Goal: Navigation & Orientation: Find specific page/section

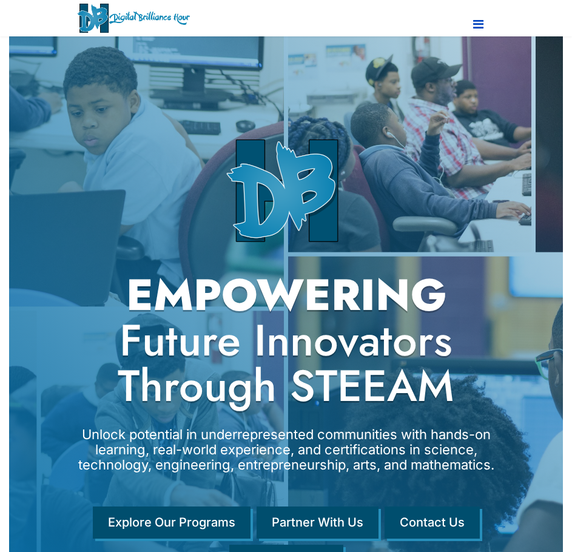
click at [478, 28] on icon "Navigation" at bounding box center [478, 24] width 10 height 12
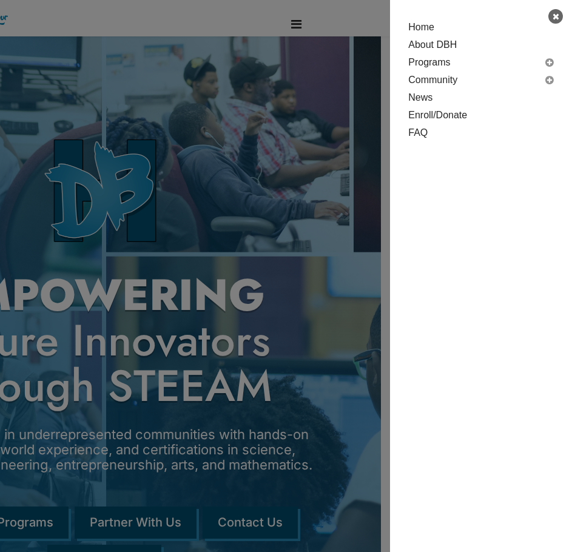
click at [553, 18] on span at bounding box center [555, 16] width 7 height 8
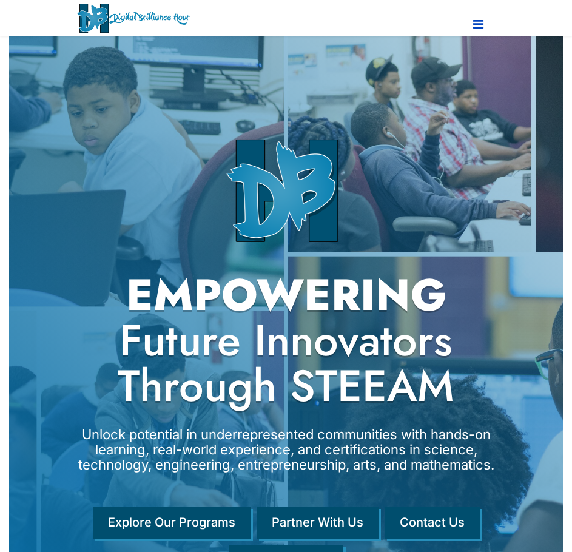
click at [482, 19] on icon "Navigation" at bounding box center [478, 24] width 10 height 12
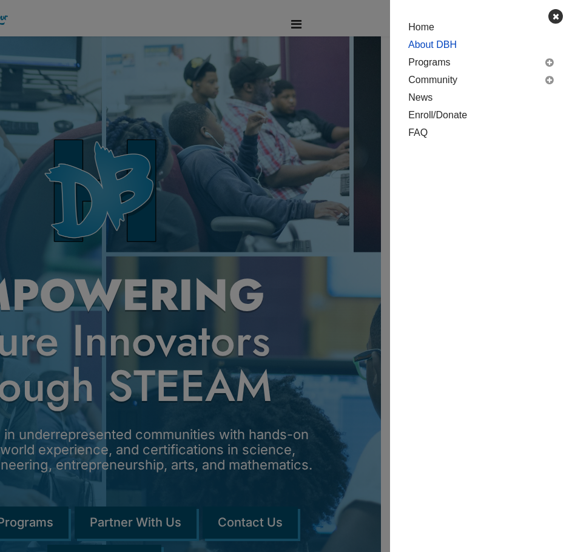
click at [428, 42] on link "About DBH" at bounding box center [480, 45] width 145 height 18
